Goal: Communication & Community: Answer question/provide support

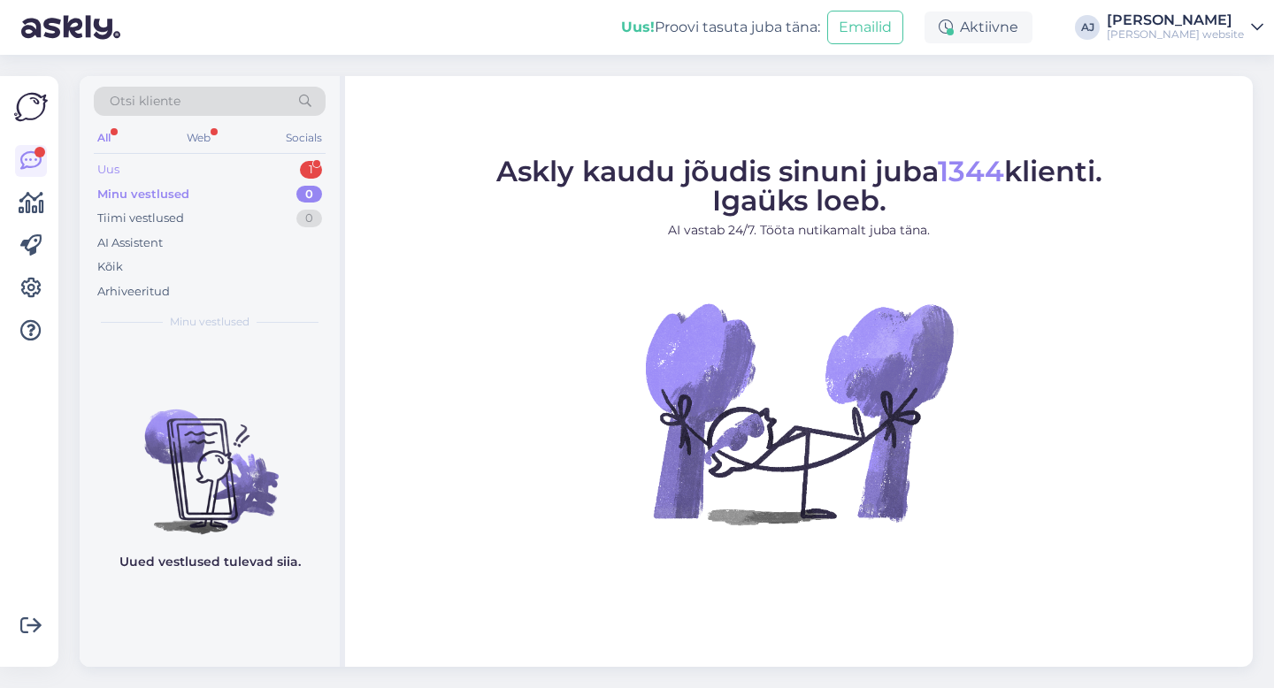
click at [120, 164] on div "Uus 1" at bounding box center [210, 170] width 232 height 25
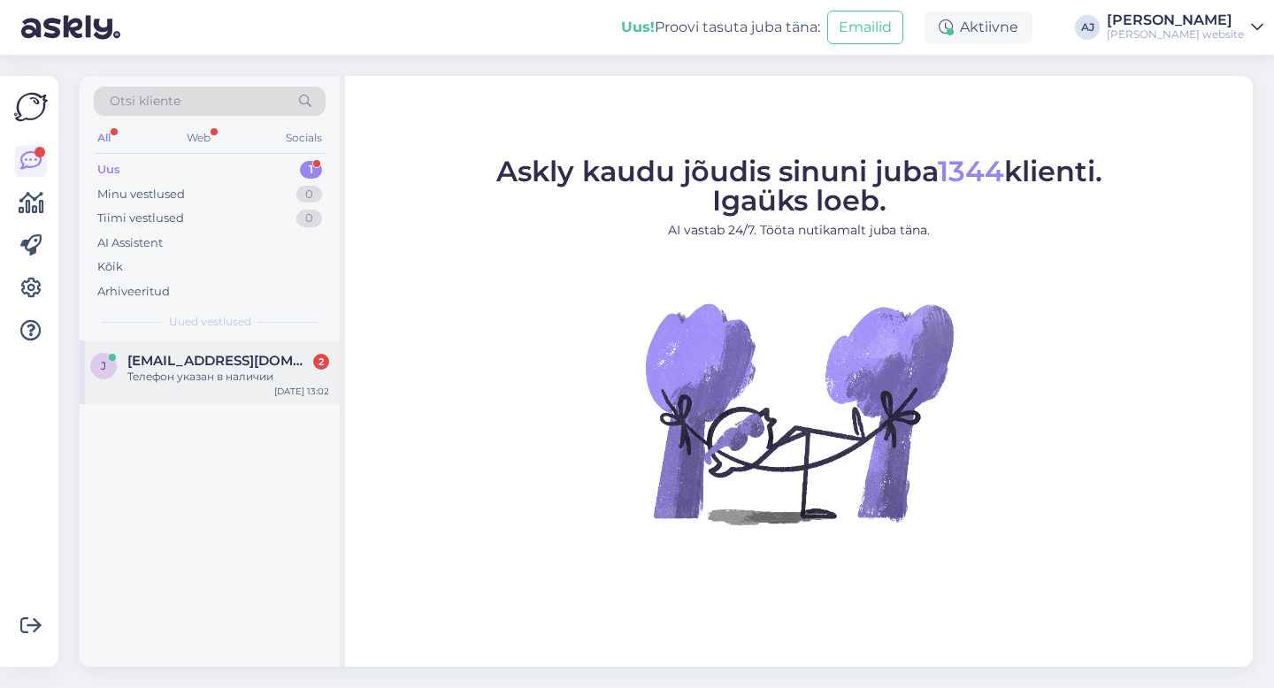
click at [188, 364] on span "[EMAIL_ADDRESS][DOMAIN_NAME]" at bounding box center [219, 361] width 184 height 16
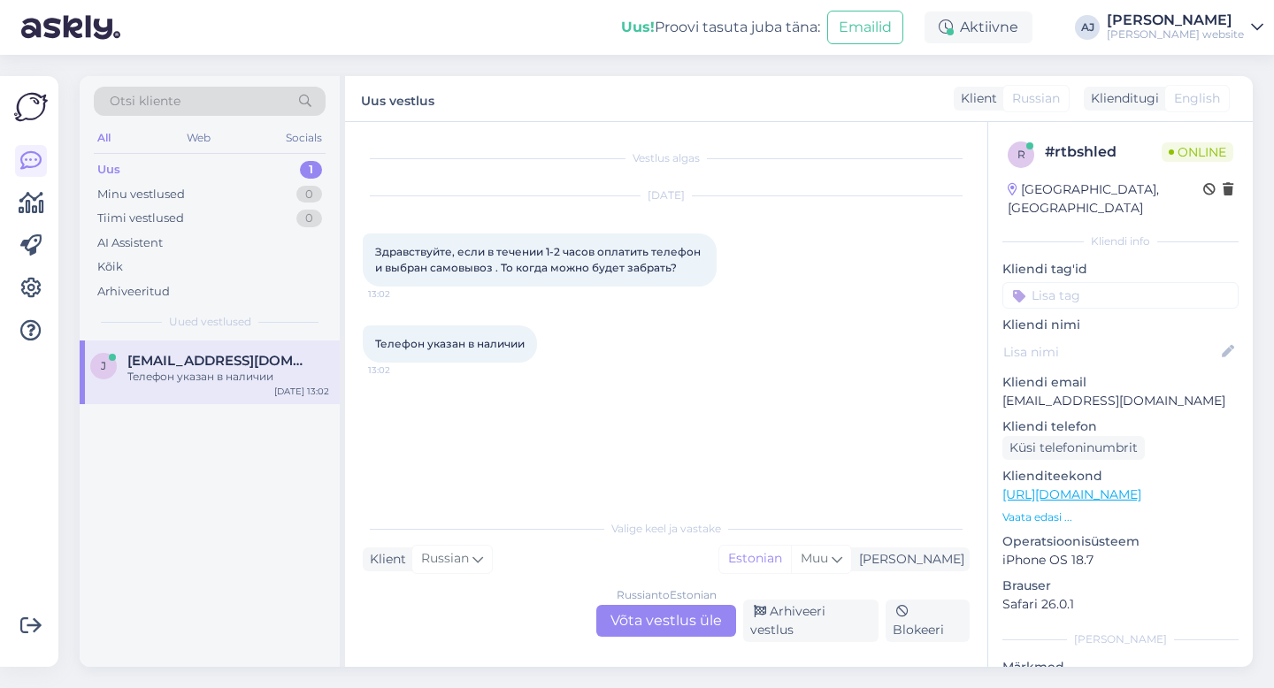
click at [646, 623] on div "Russian to Estonian Võta vestlus üle" at bounding box center [666, 621] width 140 height 32
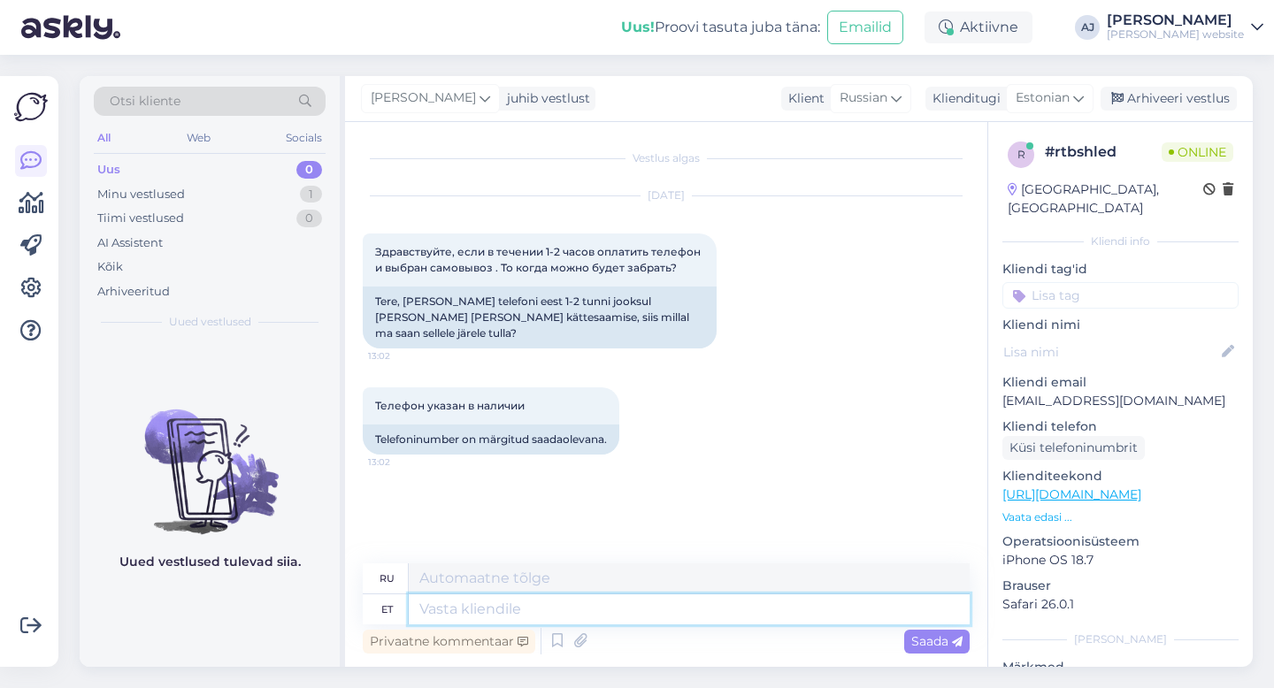
click at [444, 609] on textarea at bounding box center [689, 610] width 561 height 30
type textarea "Tere"
type textarea "Привет"
type textarea "Tere päevast"
type textarea "Добрый день"
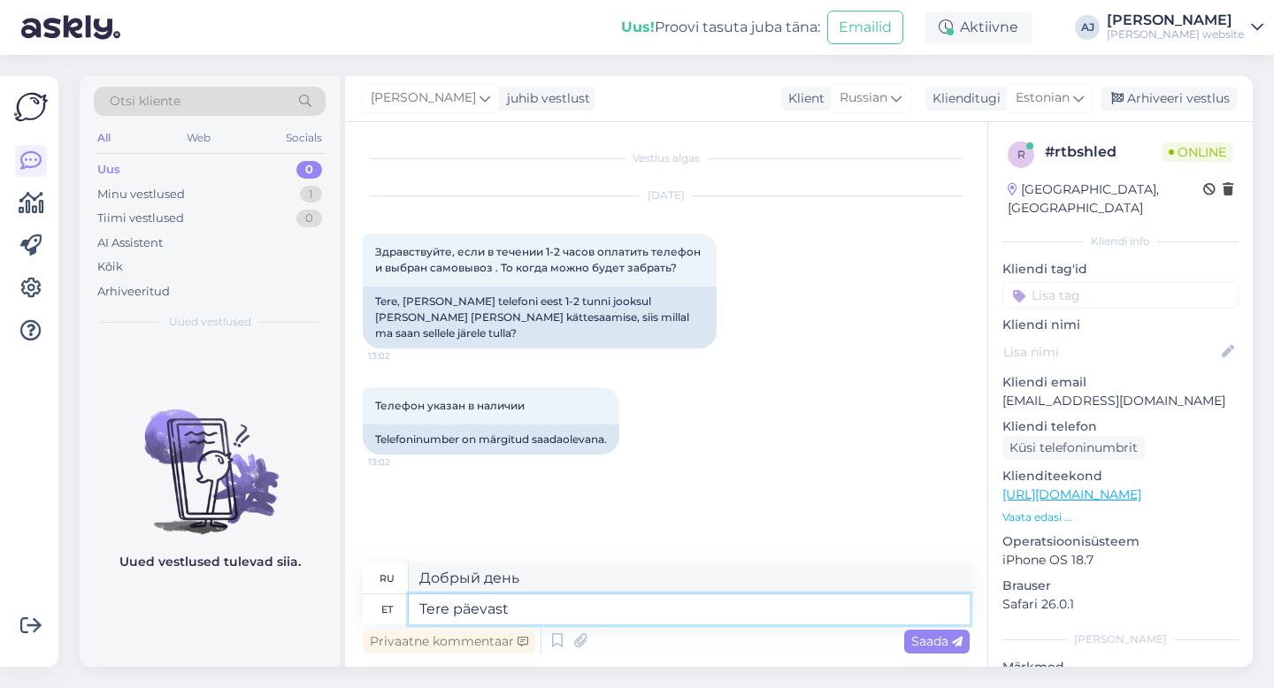
type textarea "Tere päevast"
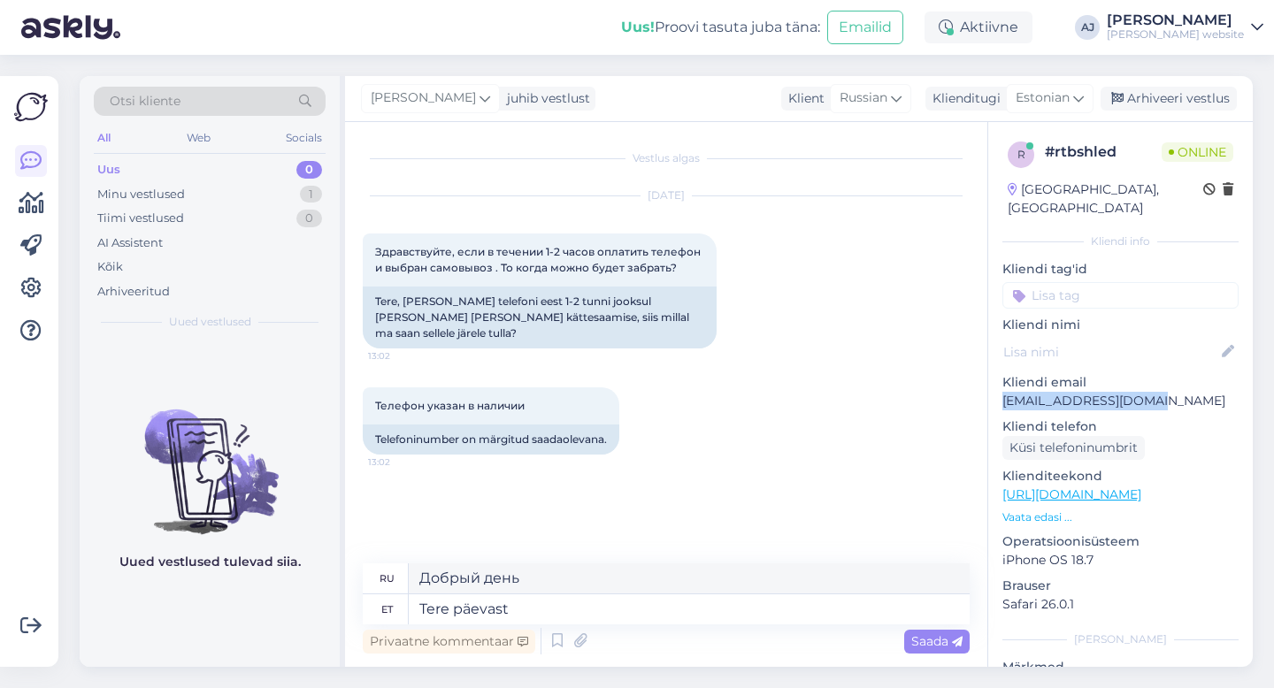
drag, startPoint x: 1151, startPoint y: 381, endPoint x: 1002, endPoint y: 389, distance: 149.8
click at [1002, 389] on div "r # rtbshled Online [GEOGRAPHIC_DATA], [GEOGRAPHIC_DATA] Kliendi info Kliendi t…" at bounding box center [1120, 495] width 265 height 746
copy p "[EMAIL_ADDRESS][DOMAIN_NAME]"
click at [926, 640] on span "Saada" at bounding box center [936, 642] width 51 height 16
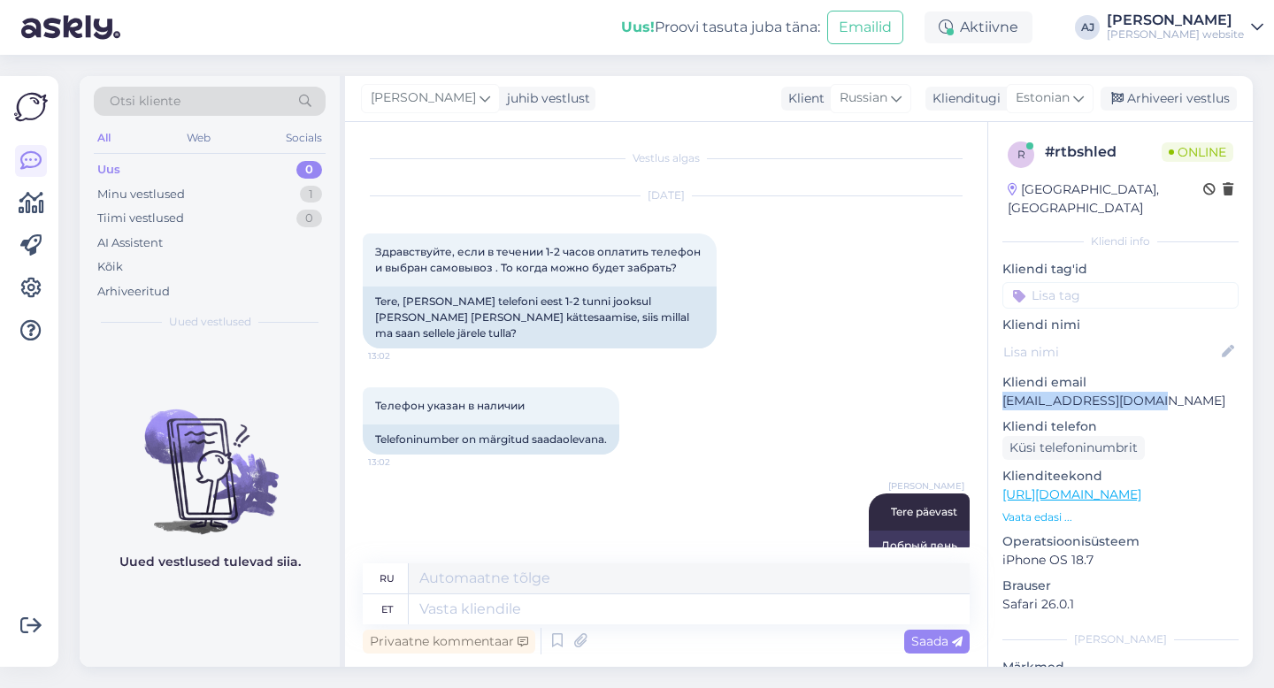
scroll to position [17, 0]
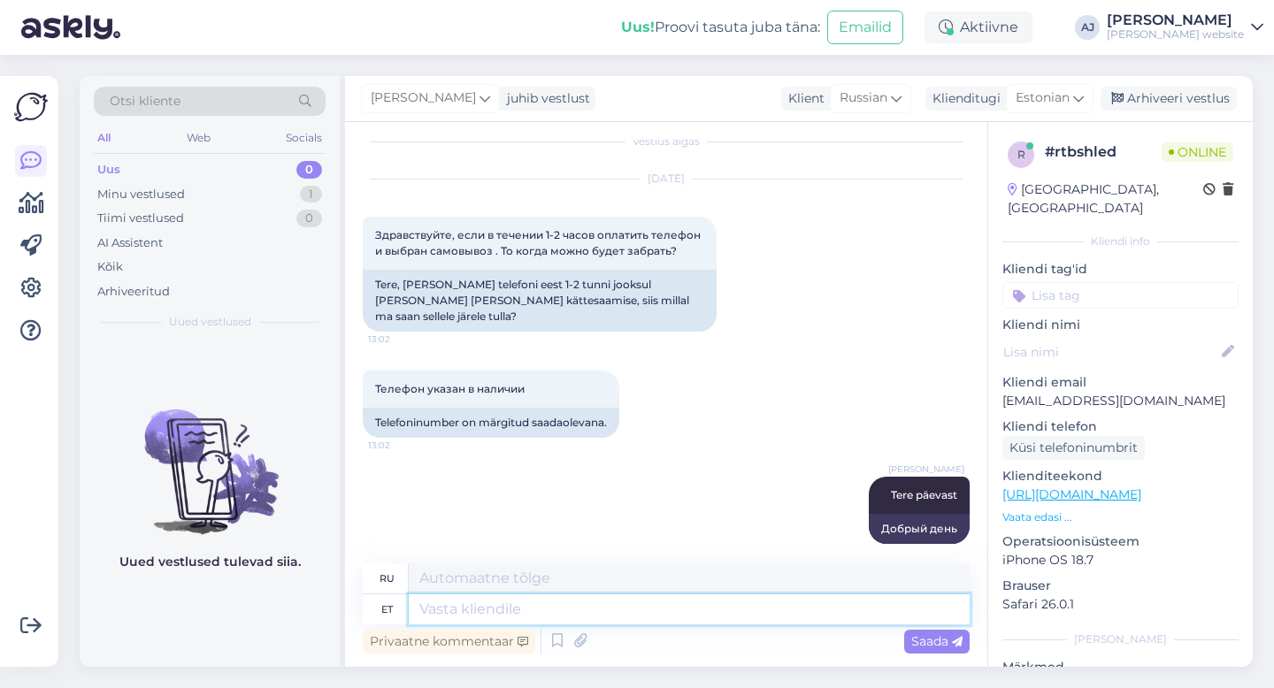
click at [467, 610] on textarea at bounding box center [689, 610] width 561 height 30
type textarea "Kuidas"
type textarea "Как"
type textarea "Kuidas on"
type textarea "Как вы?"
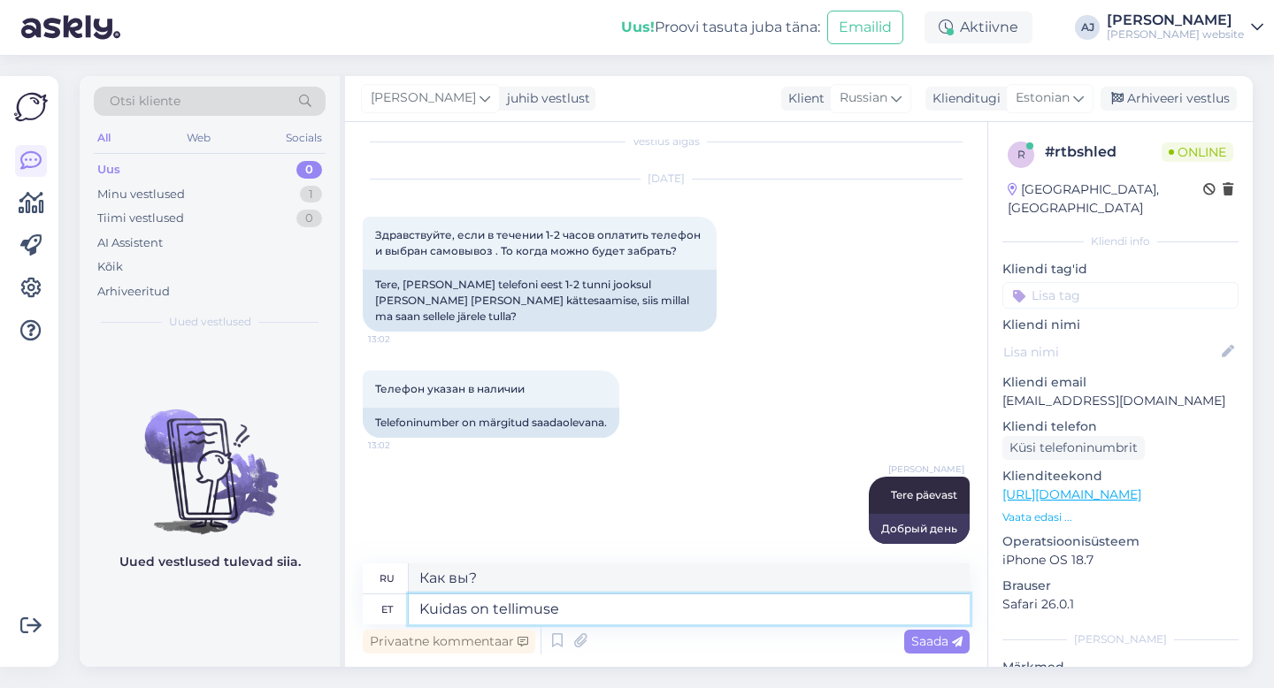
type textarea "Kuidas on tellimuse"
type textarea "Как заказ?"
type textarea "Kuidas on tellimuse number"
type textarea "Какой номер заказа?"
type textarea "Kuidas on tellimuse number?"
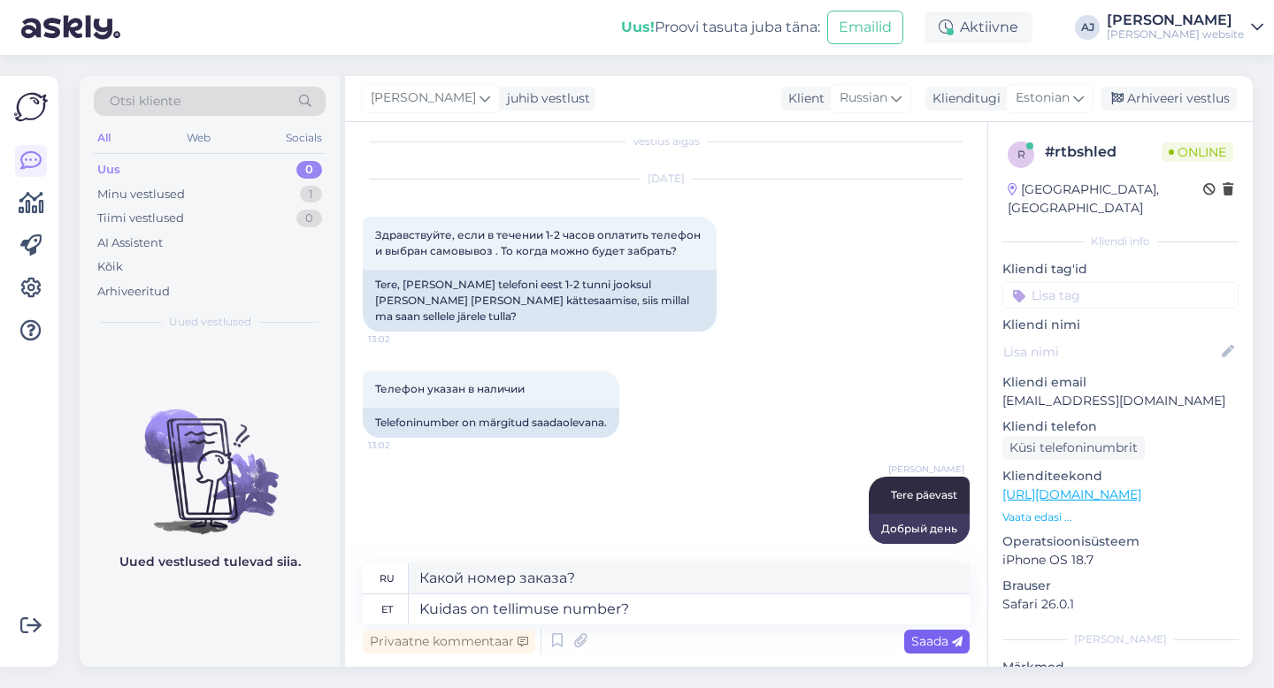
click at [931, 638] on span "Saada" at bounding box center [936, 642] width 51 height 16
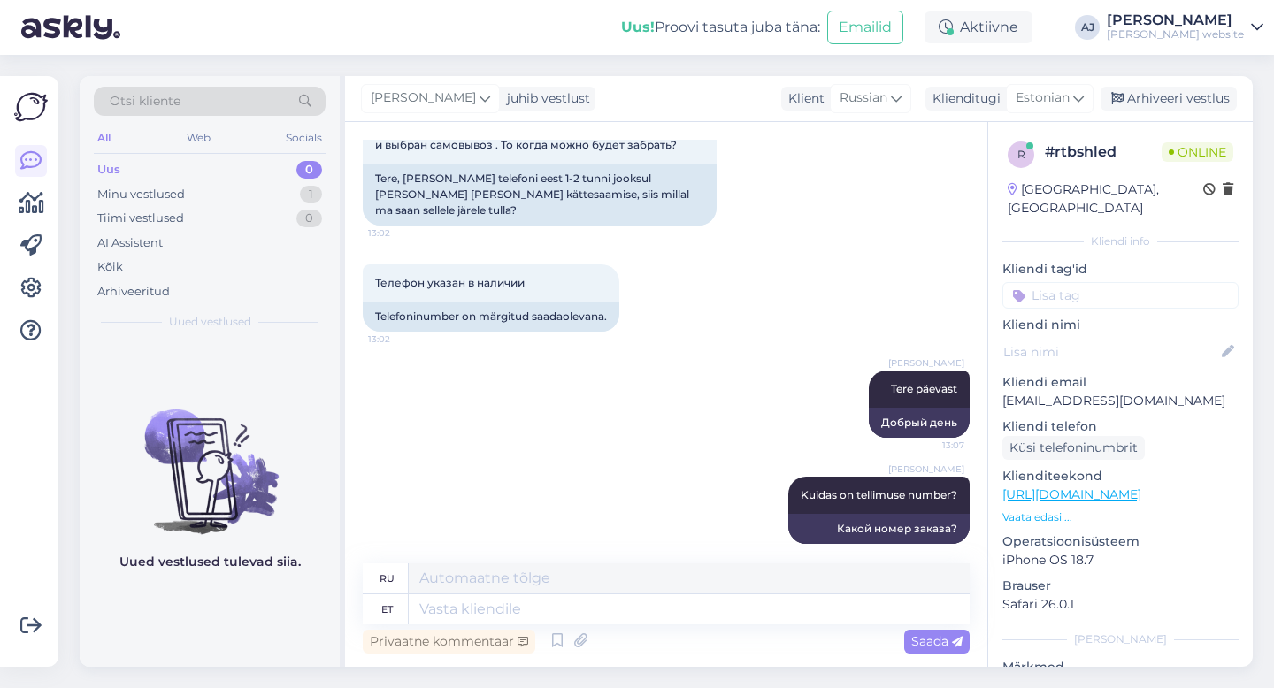
click at [450, 365] on div "[PERSON_NAME] Jõgeva Tere päevast 13:07 Добрый день" at bounding box center [666, 404] width 607 height 106
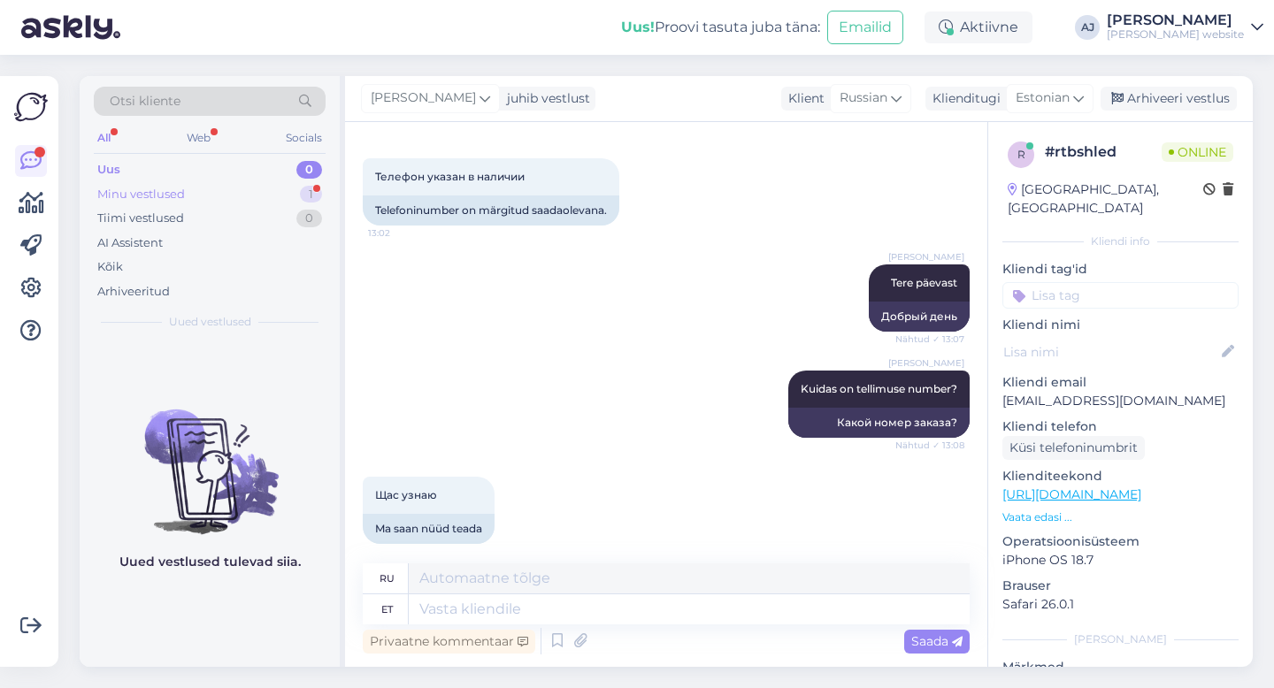
click at [163, 196] on div "Minu vestlused" at bounding box center [141, 195] width 88 height 18
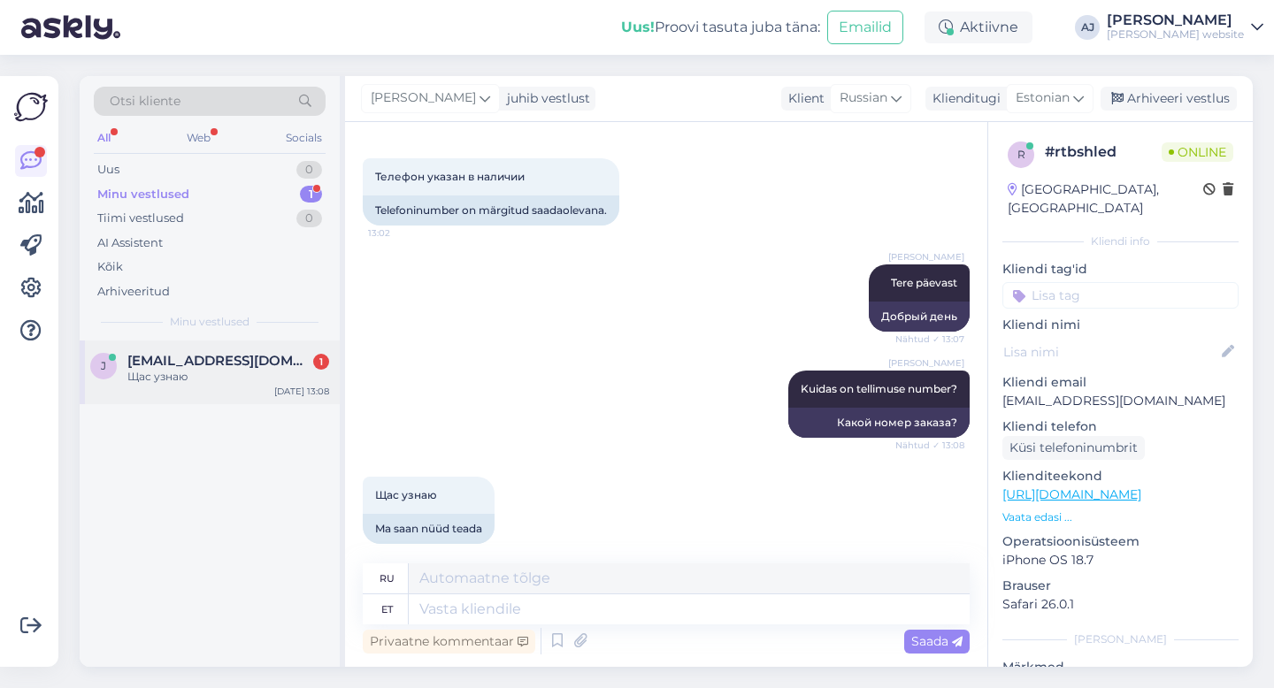
click at [188, 365] on span "[EMAIL_ADDRESS][DOMAIN_NAME]" at bounding box center [219, 361] width 184 height 16
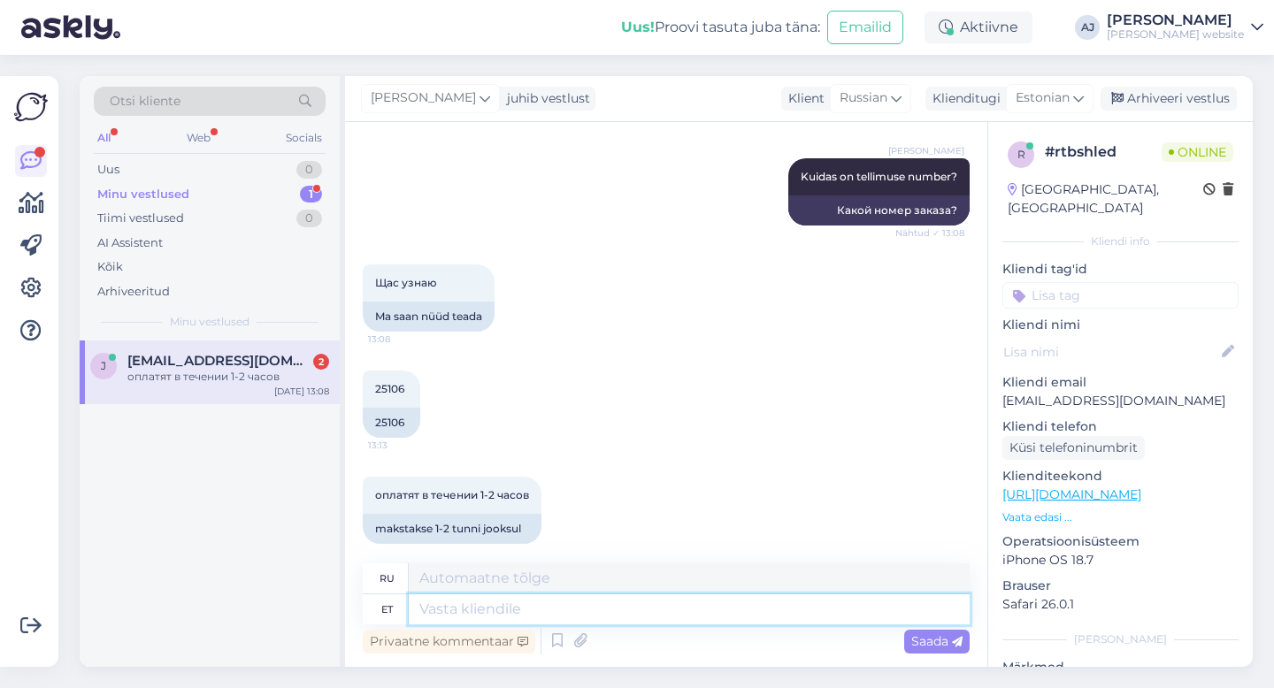
click at [444, 607] on textarea at bounding box center [689, 610] width 561 height 30
type textarea "[PERSON_NAME]"
type textarea "Уже"
type textarea "[PERSON_NAME]"
type textarea "Уже несколько"
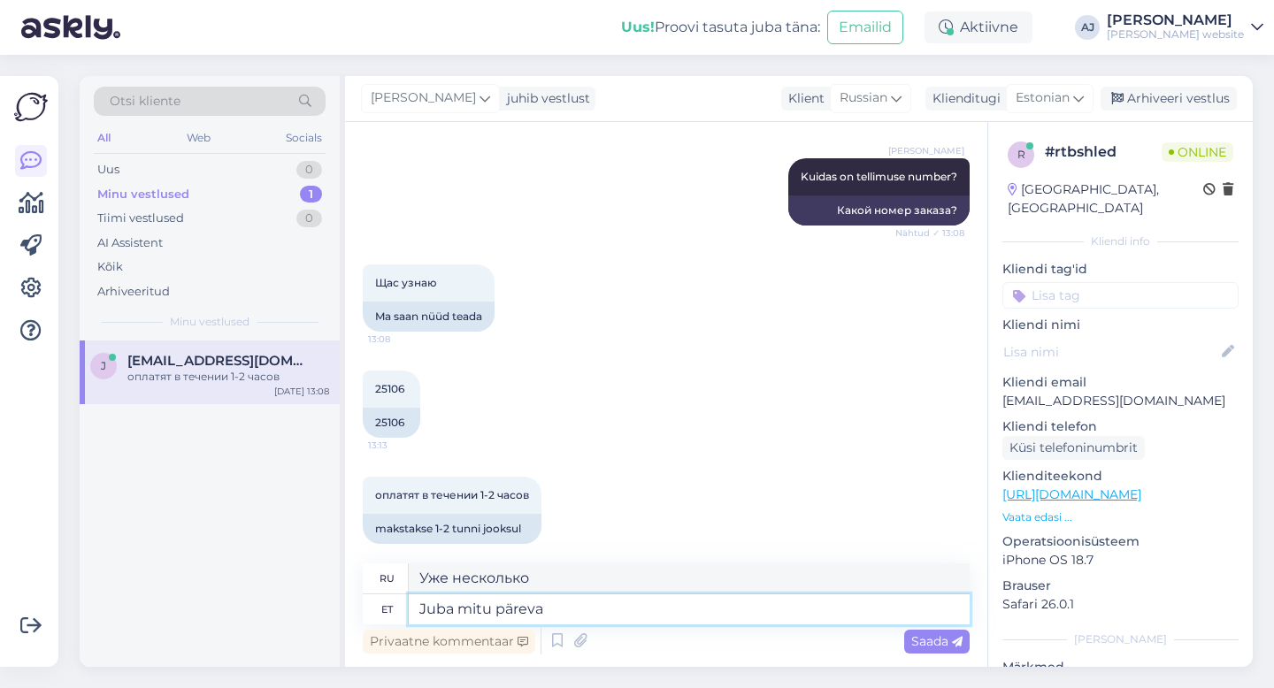
type textarea "Juba mitu päreva"
type textarea "Уже несколько лет спустя"
type textarea "Juba mitu pärev"
type textarea "Уже несколько лет назад"
type textarea "Juba mitu päe"
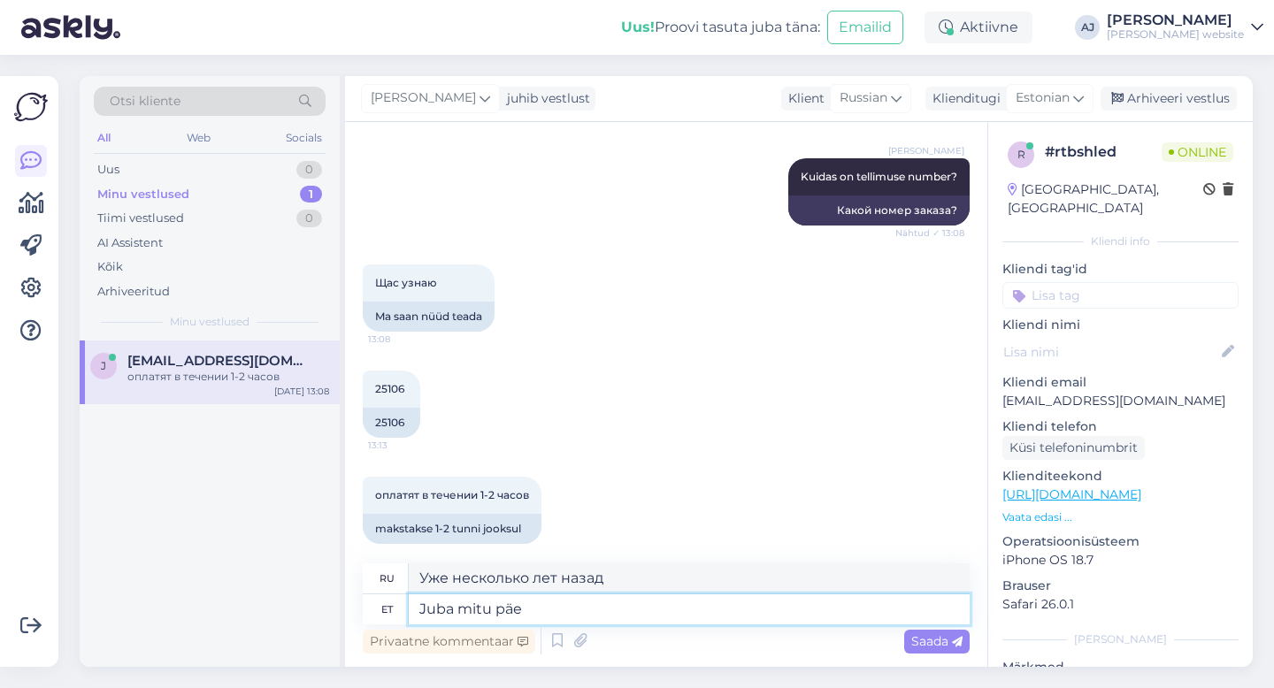
type textarea "Уже несколько дней"
type textarea "Juba mitu päeva ootame"
type textarea "Мы ждем уже несколько дней."
type textarea "Juba mitu päeva ootame makset"
type textarea "Мы ждем оплату уже несколько дней."
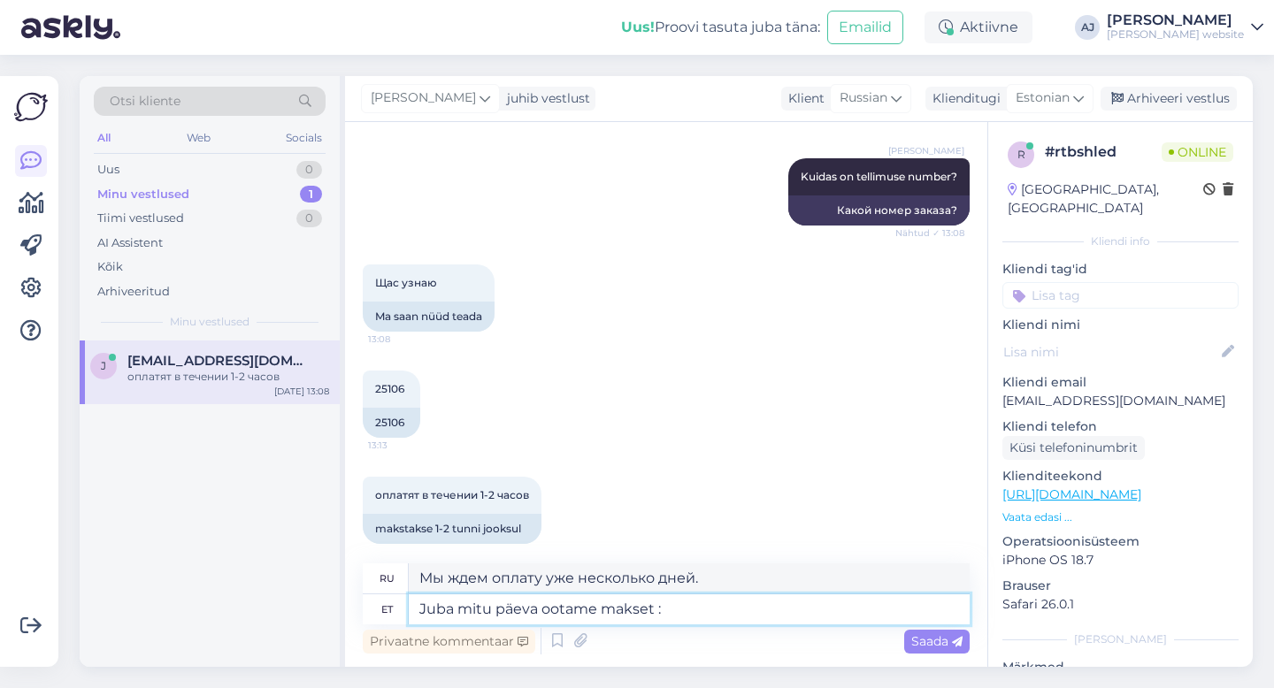
type textarea "Juba mitu päeva ootame makset :)"
type textarea "Мы ждем оплату уже несколько дней :)"
type textarea "Juba mitu päeva ootame makset :)"
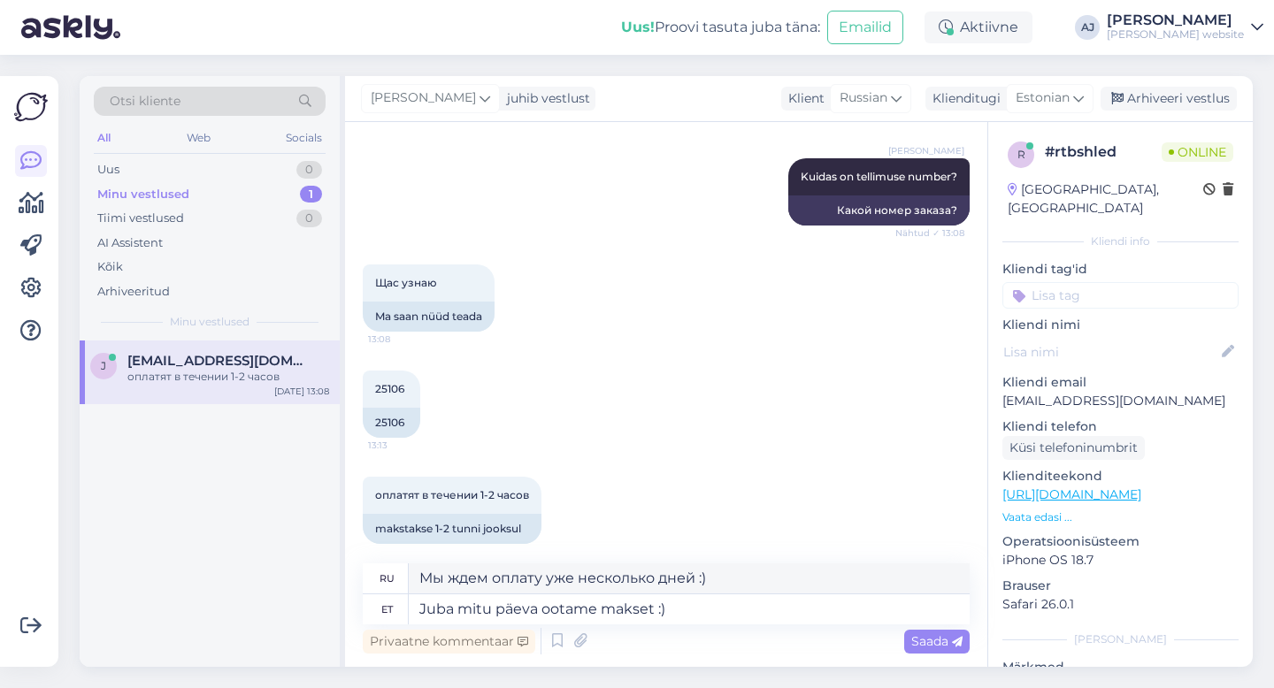
click at [923, 650] on div "Saada" at bounding box center [936, 642] width 65 height 24
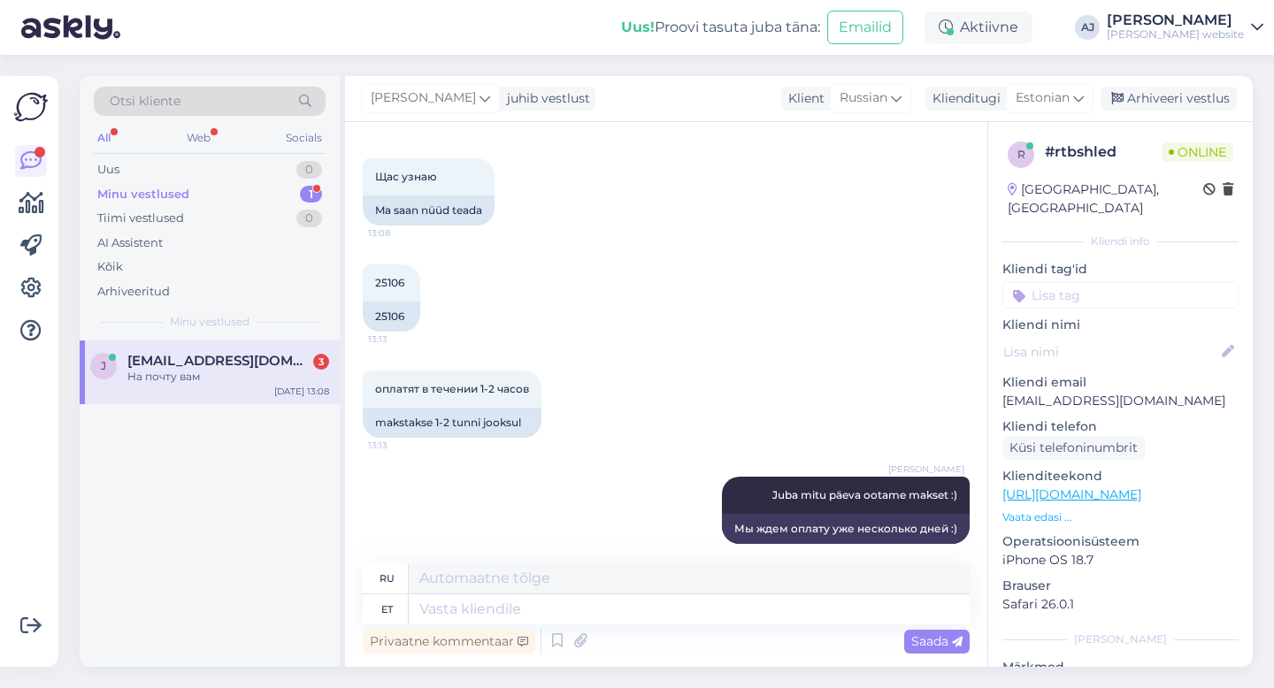
scroll to position [866, 0]
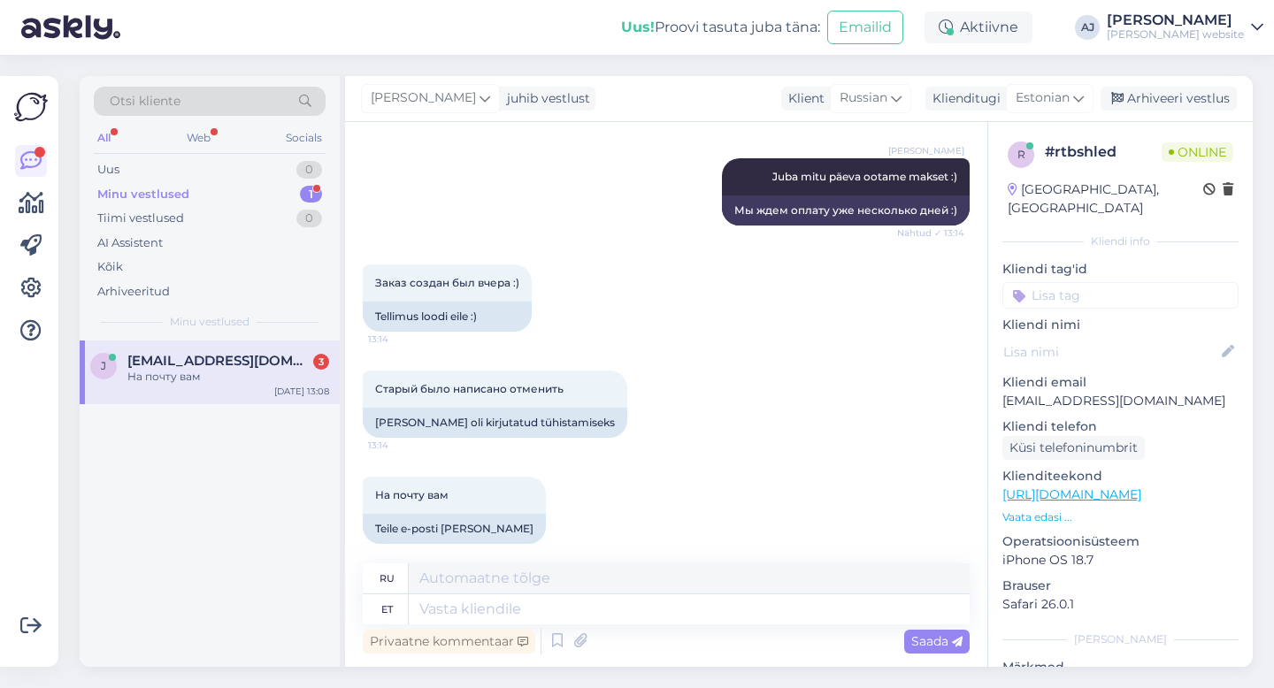
click at [189, 365] on span "[EMAIL_ADDRESS][DOMAIN_NAME]" at bounding box center [219, 361] width 184 height 16
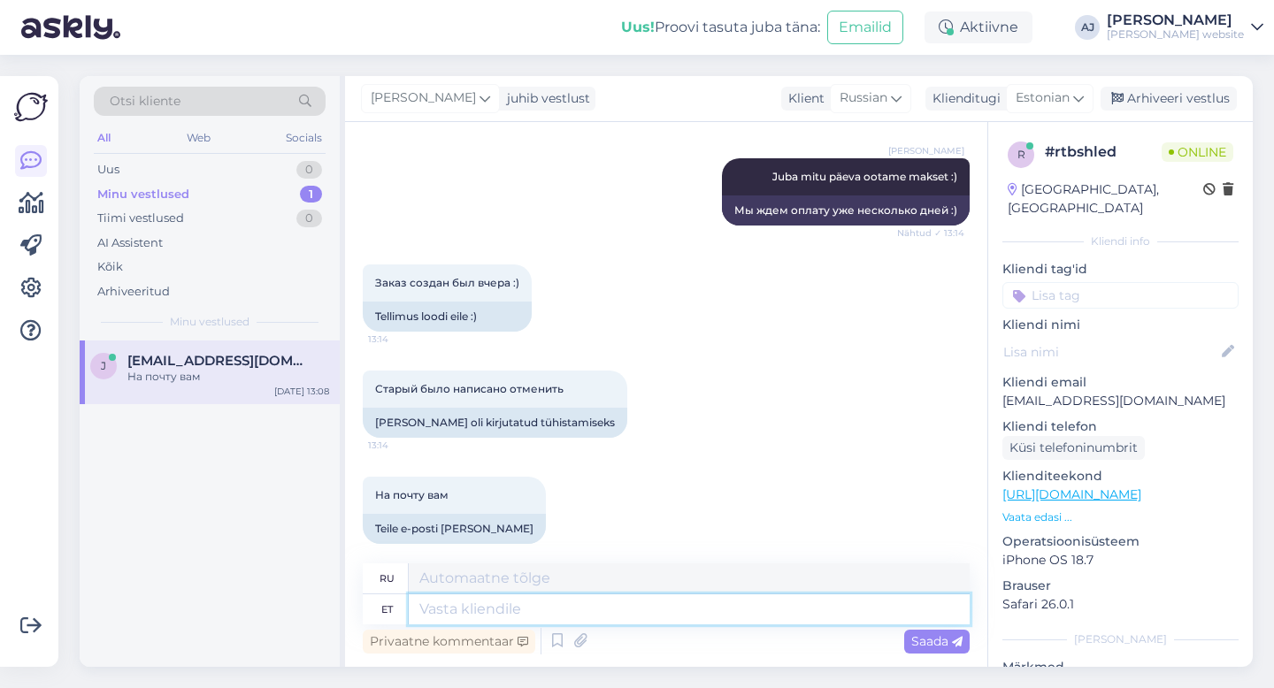
click at [442, 613] on textarea at bounding box center [689, 610] width 561 height 30
type textarea "Ootame"
type textarea "Мы ждем"
type textarea "Ootame siis"
type textarea "Тогда давайте подождем."
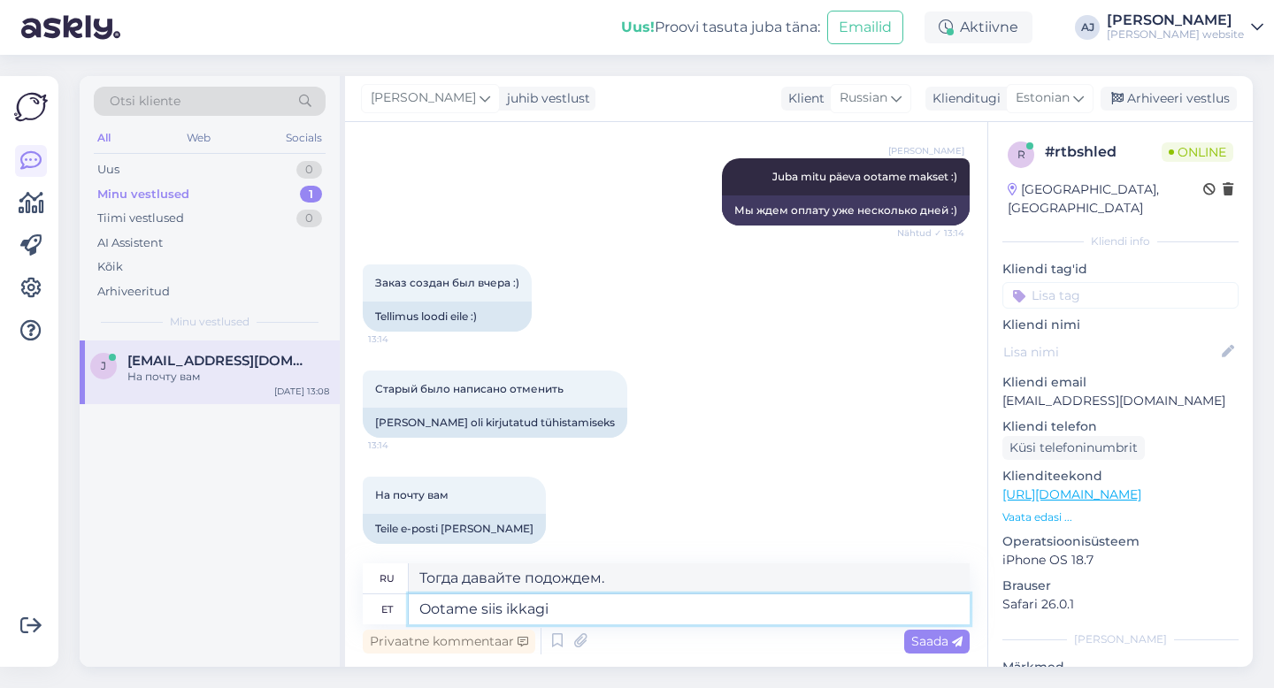
type textarea "Ootame siis ikkagi"
type textarea "Тогда мы все еще ждем."
type textarea "Ootame siis ikkagi pangaü"
type textarea "Тогда мы все еще ждем банк."
type textarea "Ootame siis ikkagi pangaülekannet"
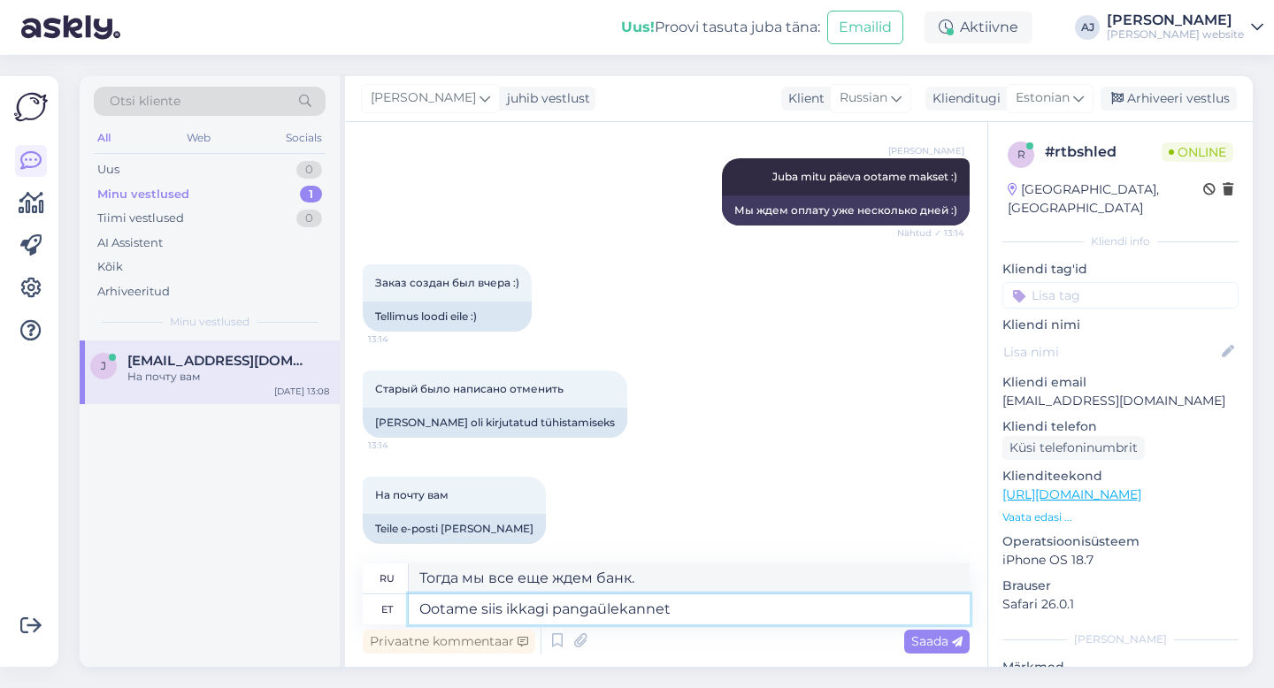
type textarea "Мы все еще ждем банковский перевод."
type textarea "Ootame siis ikkagi pangaülekannet :"
type textarea "Мы все еще ждем банковский перевод:"
type textarea "Ootame siis ikkagi pangaülekannet :)"
type textarea "Мы все еще ждем банковский перевод :)"
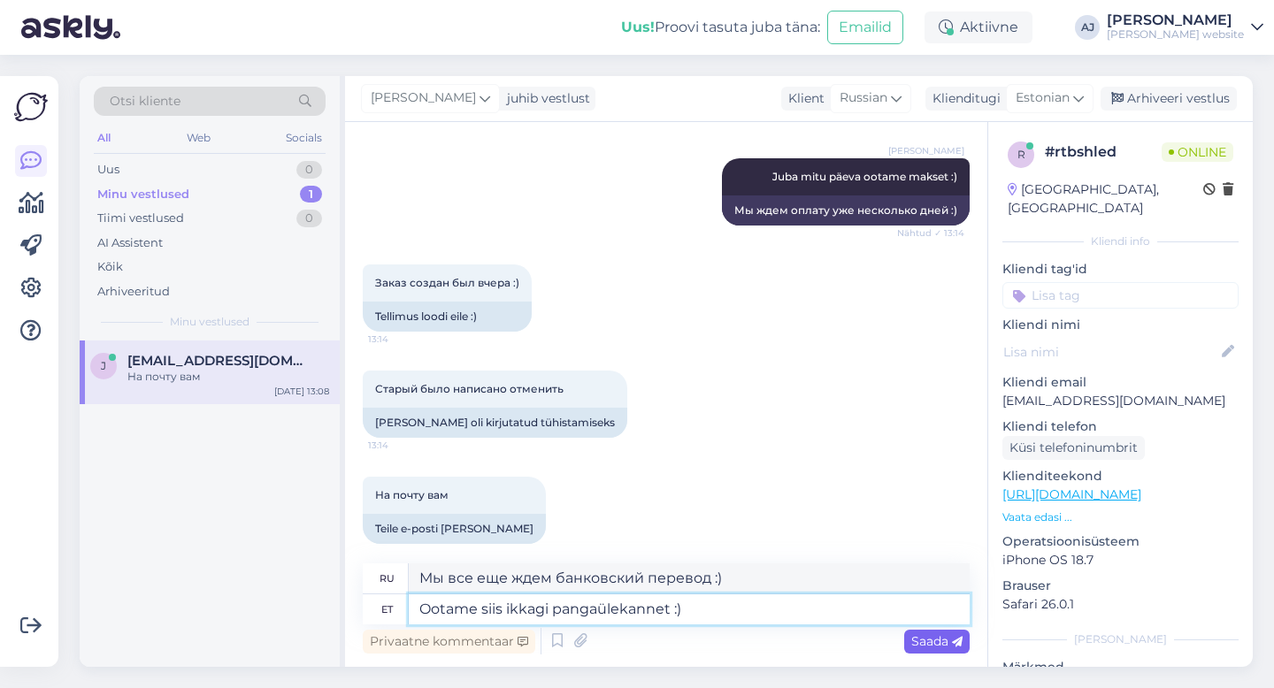
type textarea "Ootame siis ikkagi pangaülekannet :)"
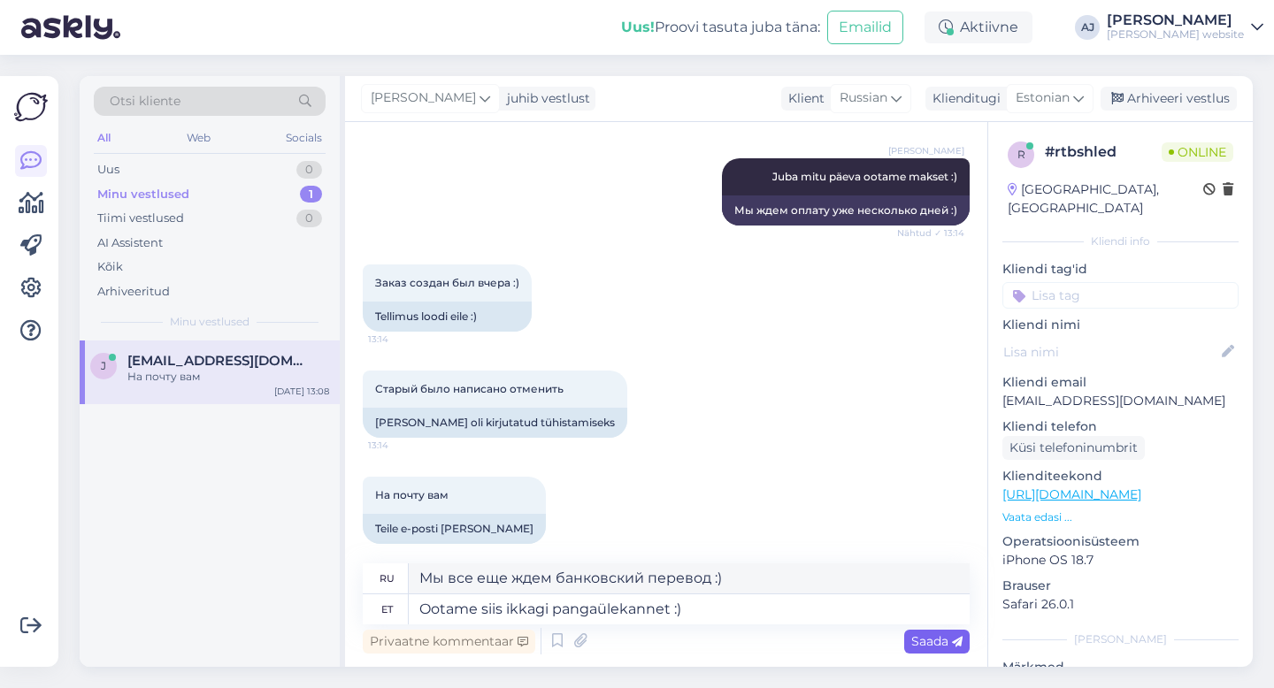
click at [927, 639] on span "Saada" at bounding box center [936, 642] width 51 height 16
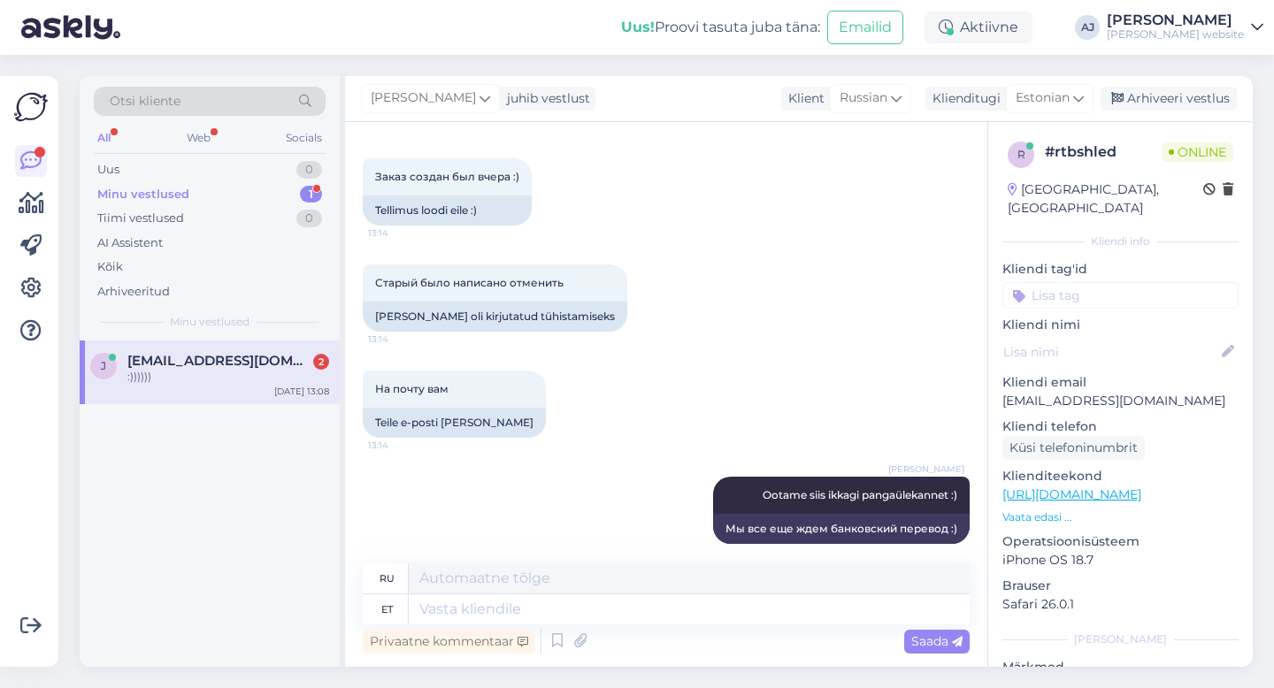
scroll to position [1249, 0]
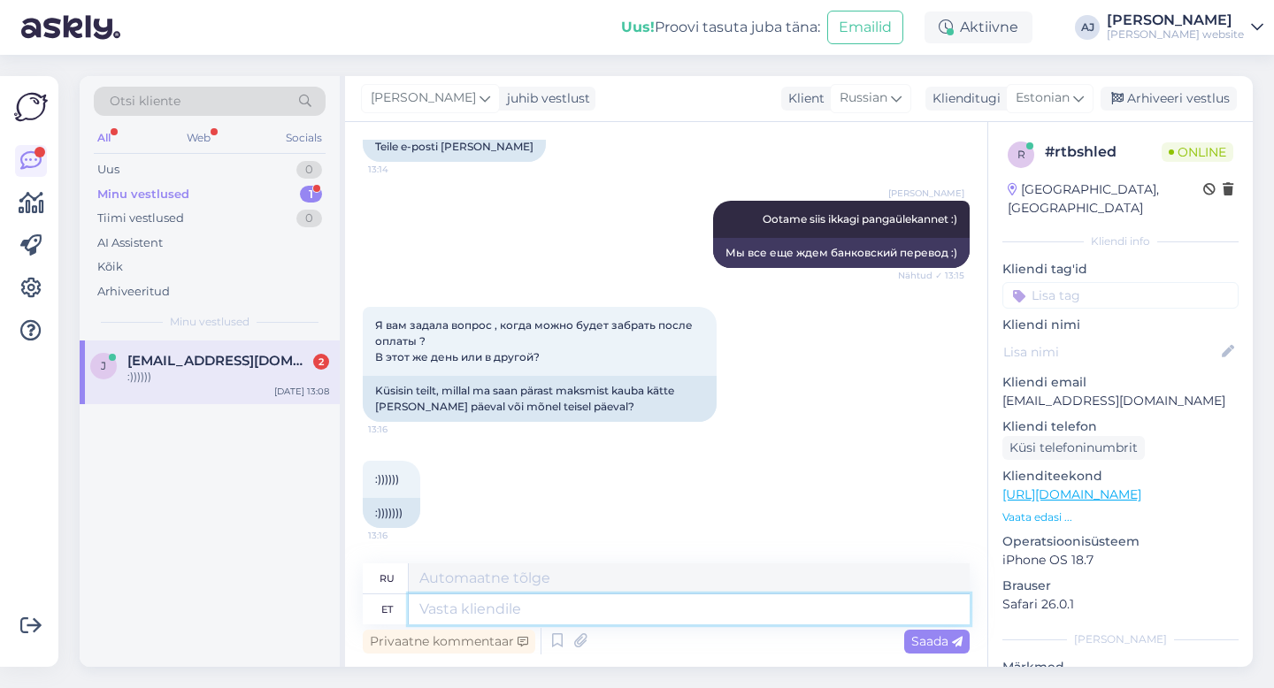
click at [430, 615] on textarea at bounding box center [689, 610] width 561 height 30
type textarea "[PERSON_NAME]"
type textarea "В то же время"
type textarea "[PERSON_NAME] päeval"
type textarea "В тот же день"
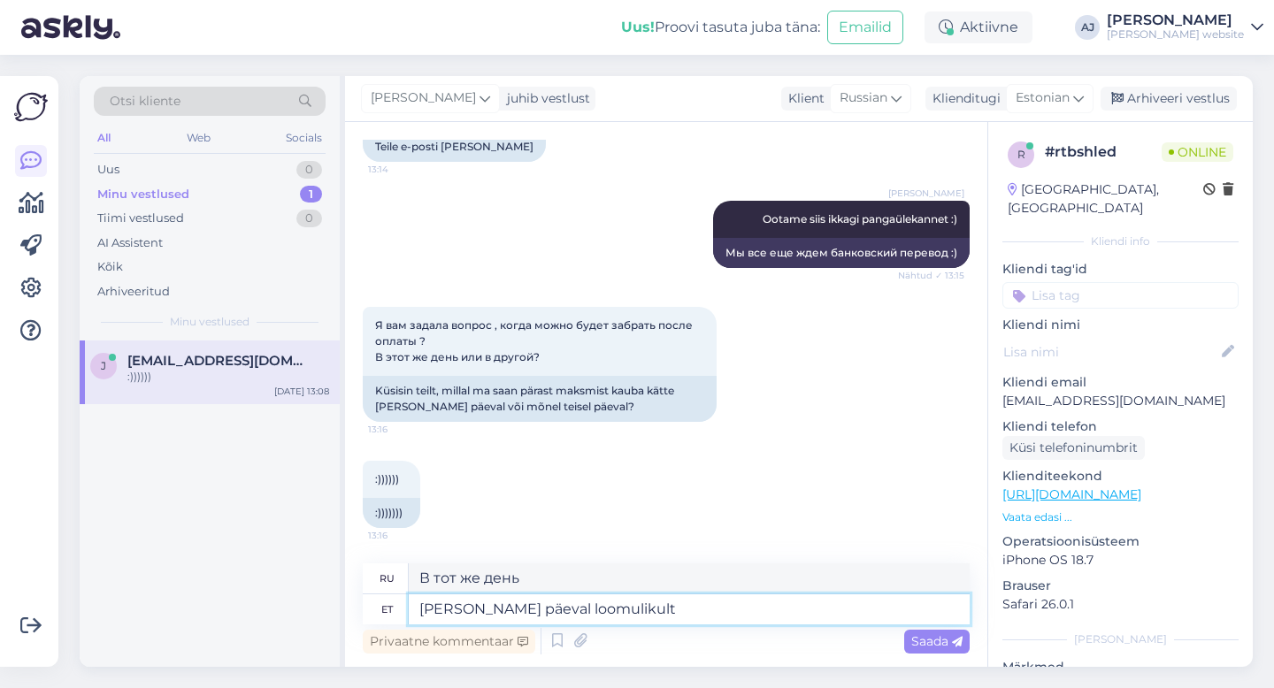
type textarea "[PERSON_NAME] päeval loomulikult"
type textarea "В тот же день, конечно."
type textarea "[PERSON_NAME] päeval loomulikult :)"
type textarea "В тот же день, конечно :)"
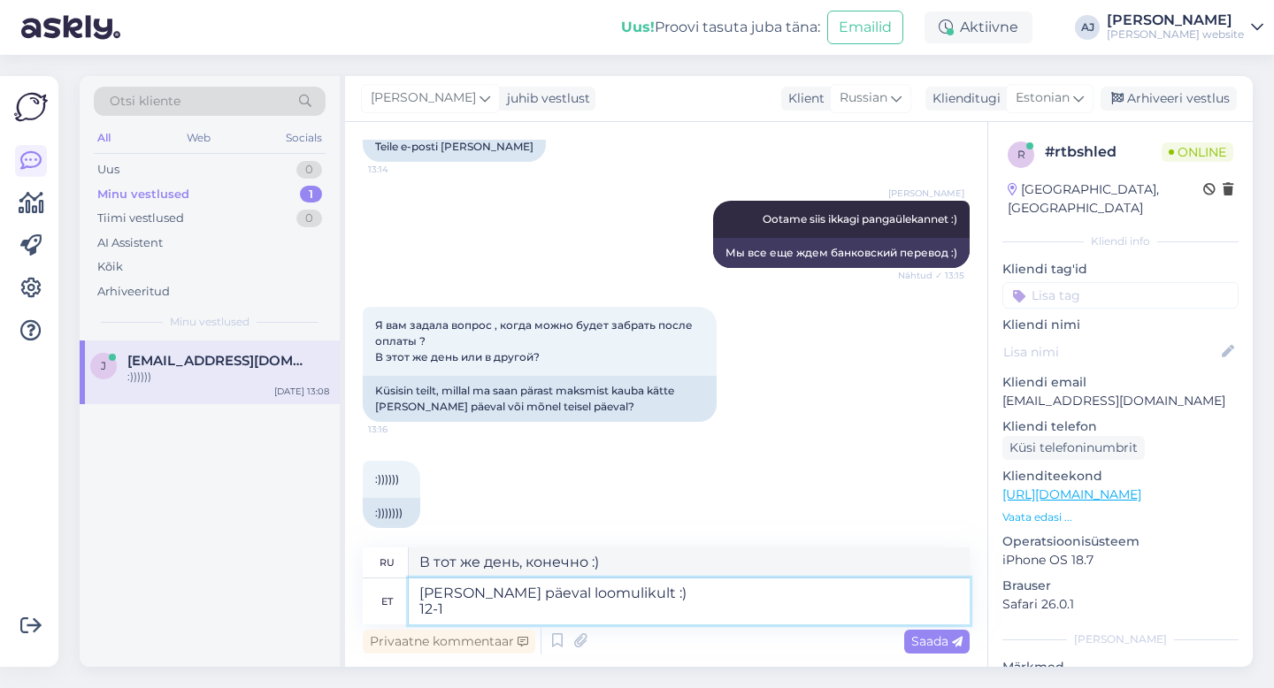
type textarea "[PERSON_NAME] päeval loomulikult :) 12-18"
type textarea "В тот же день, конечно :) 12-18"
type textarea "[PERSON_NAME] päeval loomulikult :) 12-18"
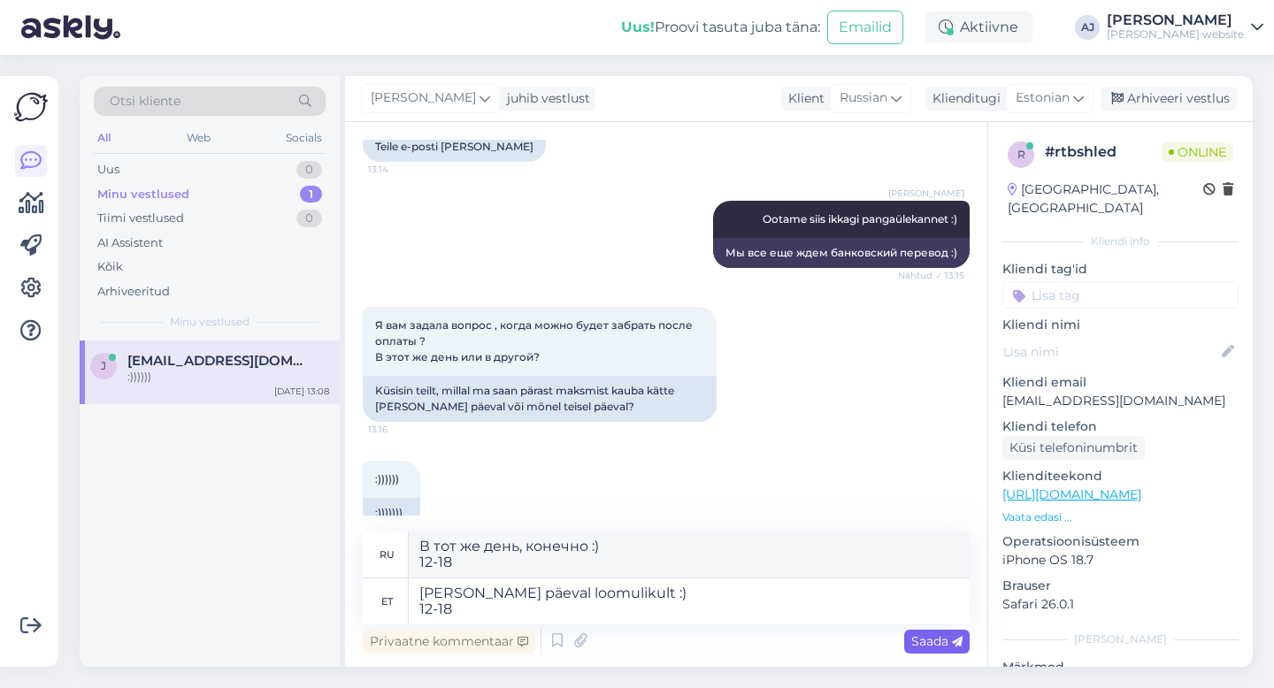
click at [936, 642] on span "Saada" at bounding box center [936, 642] width 51 height 16
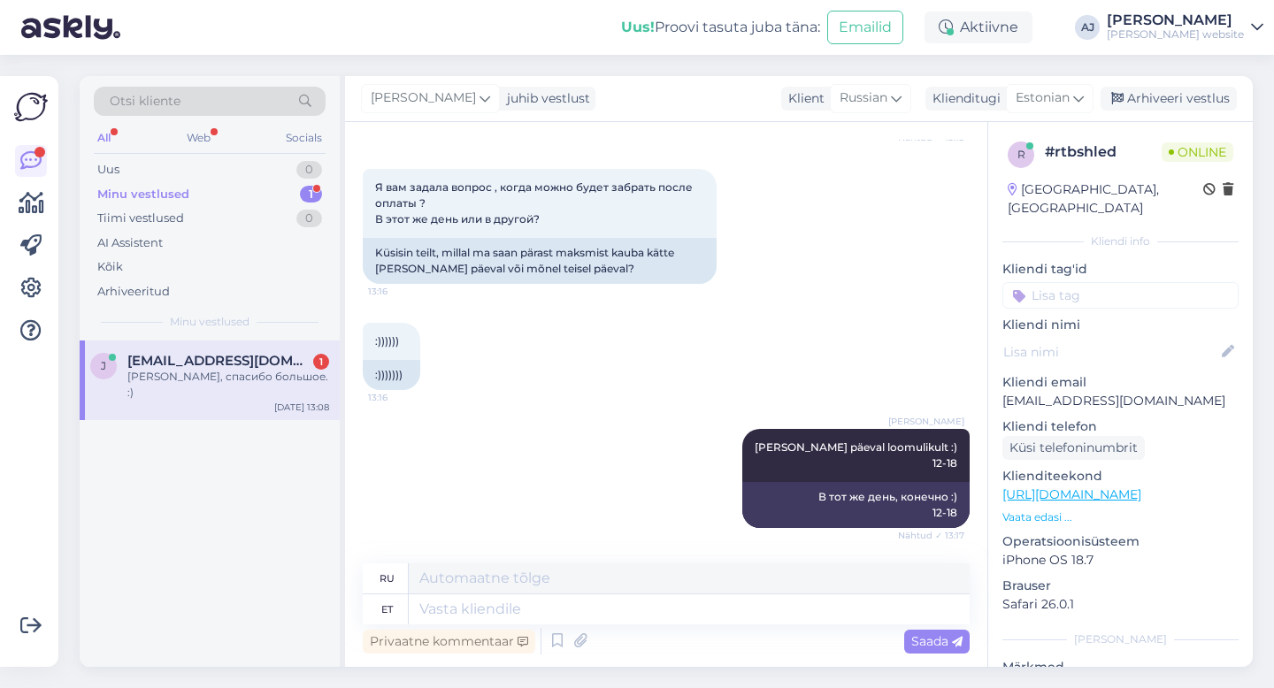
scroll to position [1493, 0]
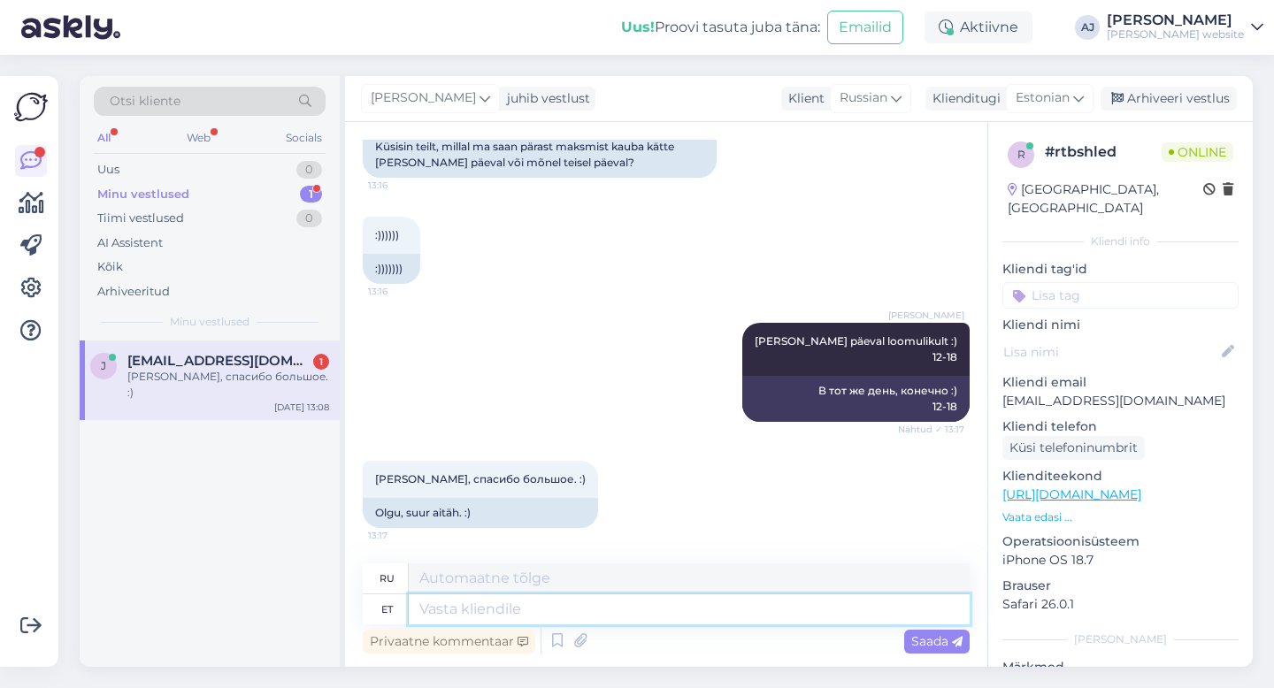
click at [434, 611] on textarea at bounding box center [689, 610] width 561 height 30
type textarea "Palun"
type textarea "Пожалуйста"
type textarea "Palun :)"
type textarea "Пожалуйста :)"
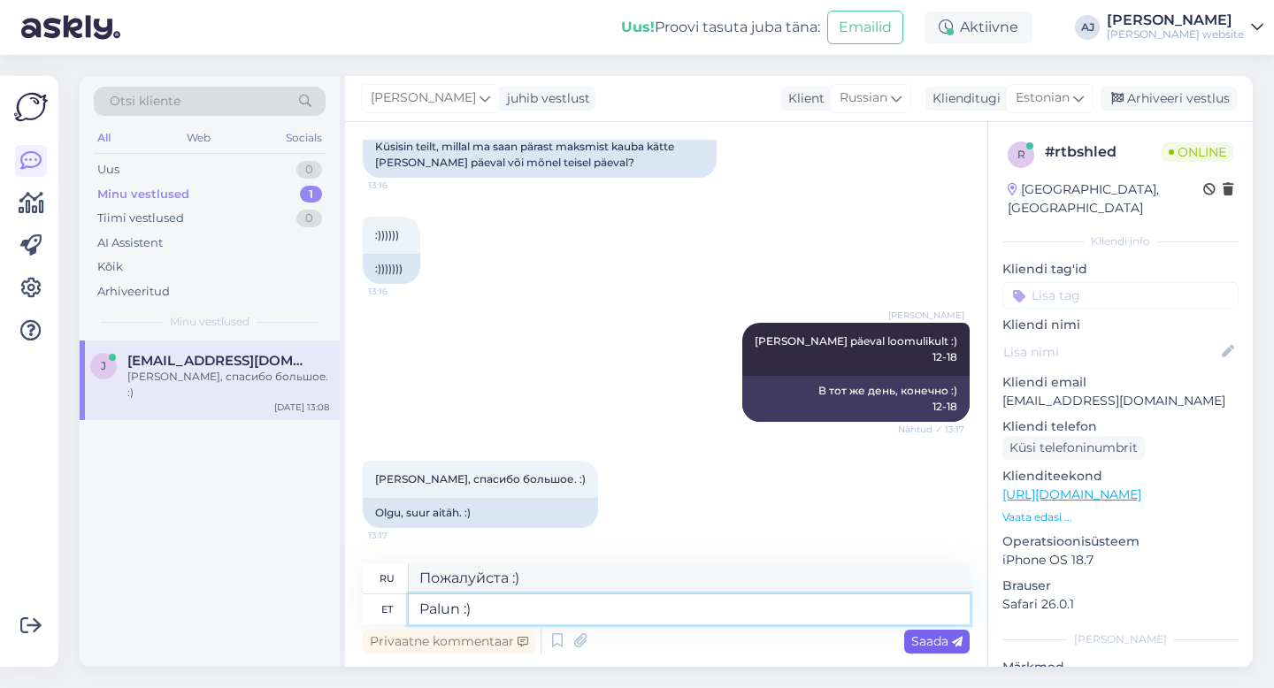
type textarea "Palun :)"
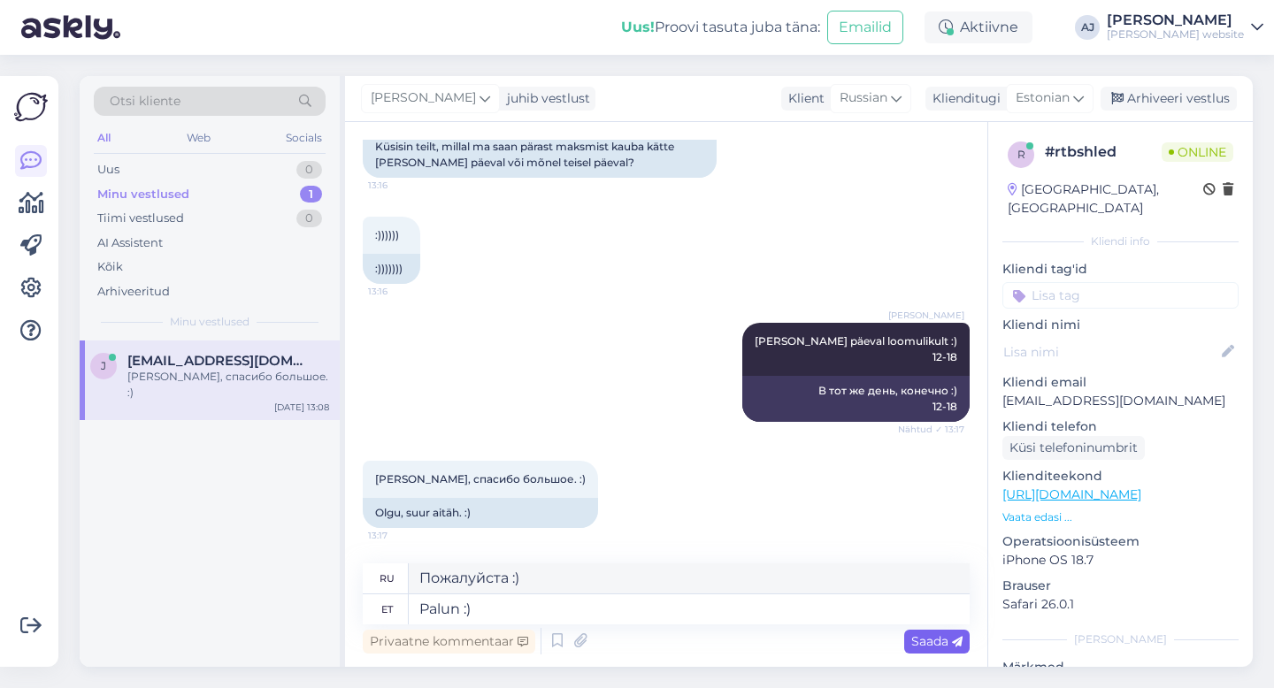
click at [938, 643] on span "Saada" at bounding box center [936, 642] width 51 height 16
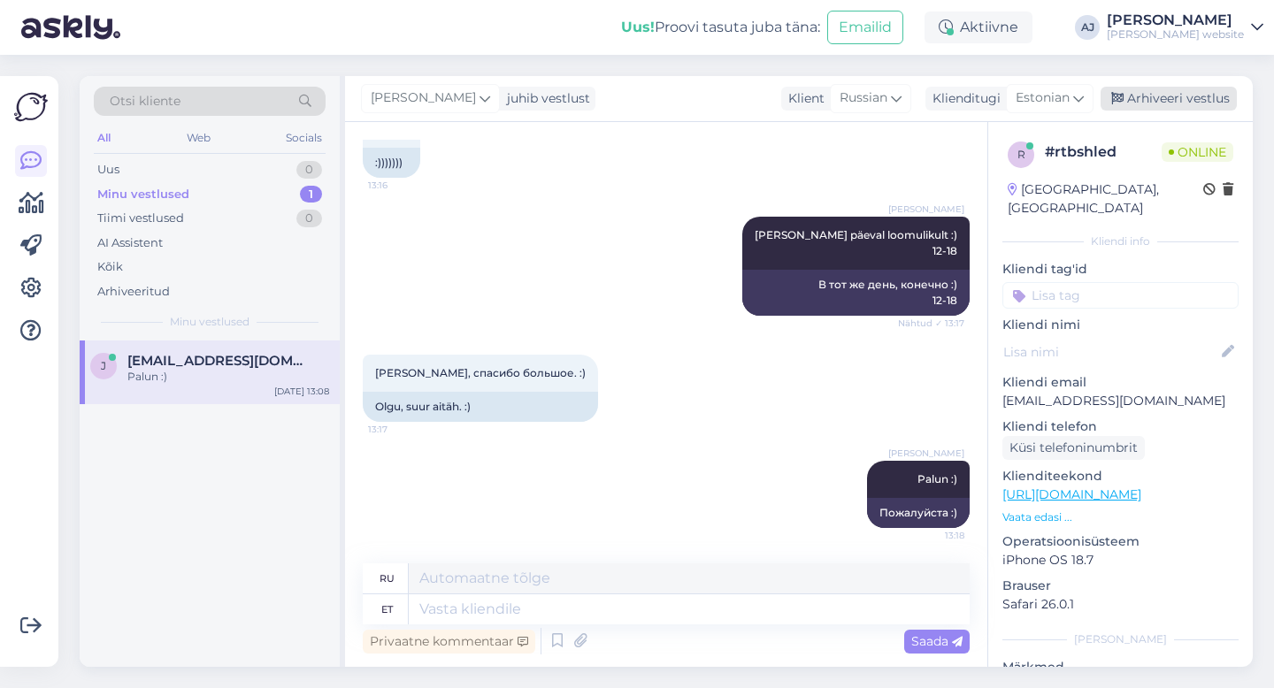
click at [1180, 97] on div "Arhiveeri vestlus" at bounding box center [1169, 99] width 136 height 24
